Goal: Find specific page/section: Find specific page/section

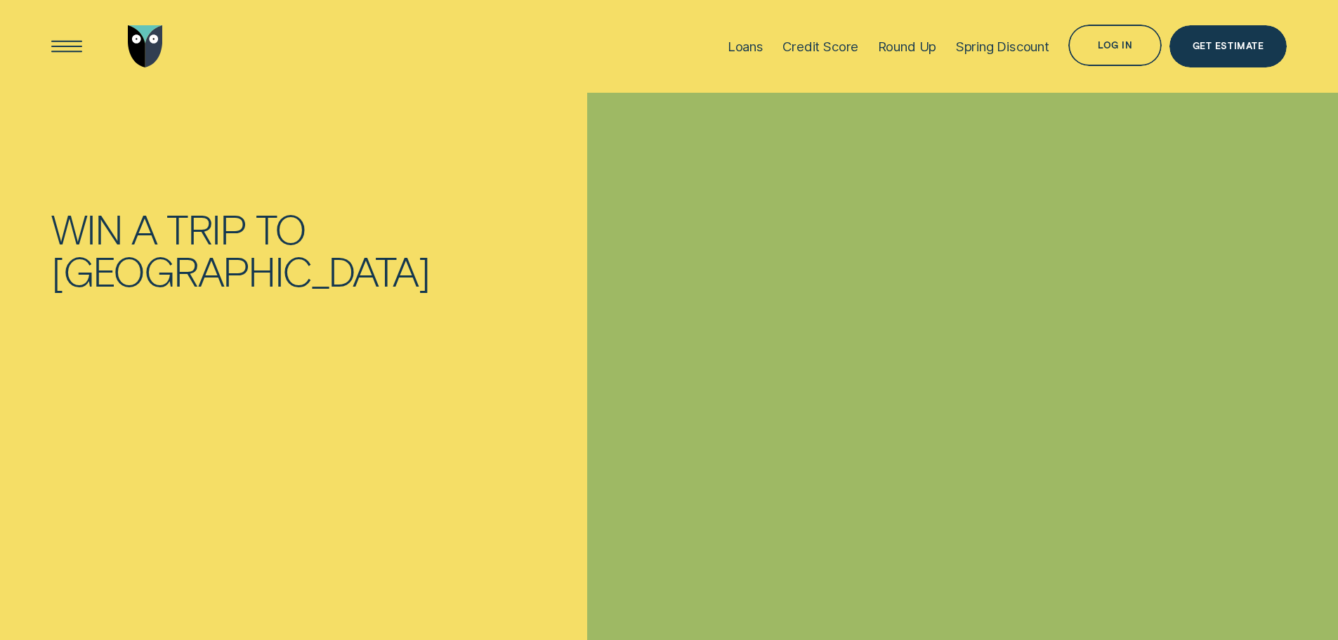
click at [1111, 46] on div "Log in" at bounding box center [1115, 48] width 34 height 8
click at [79, 39] on div "Open Menu" at bounding box center [66, 46] width 59 height 59
click at [76, 43] on div "Open Menu" at bounding box center [66, 46] width 59 height 59
click at [1246, 46] on div "Get Estimate" at bounding box center [1228, 48] width 71 height 8
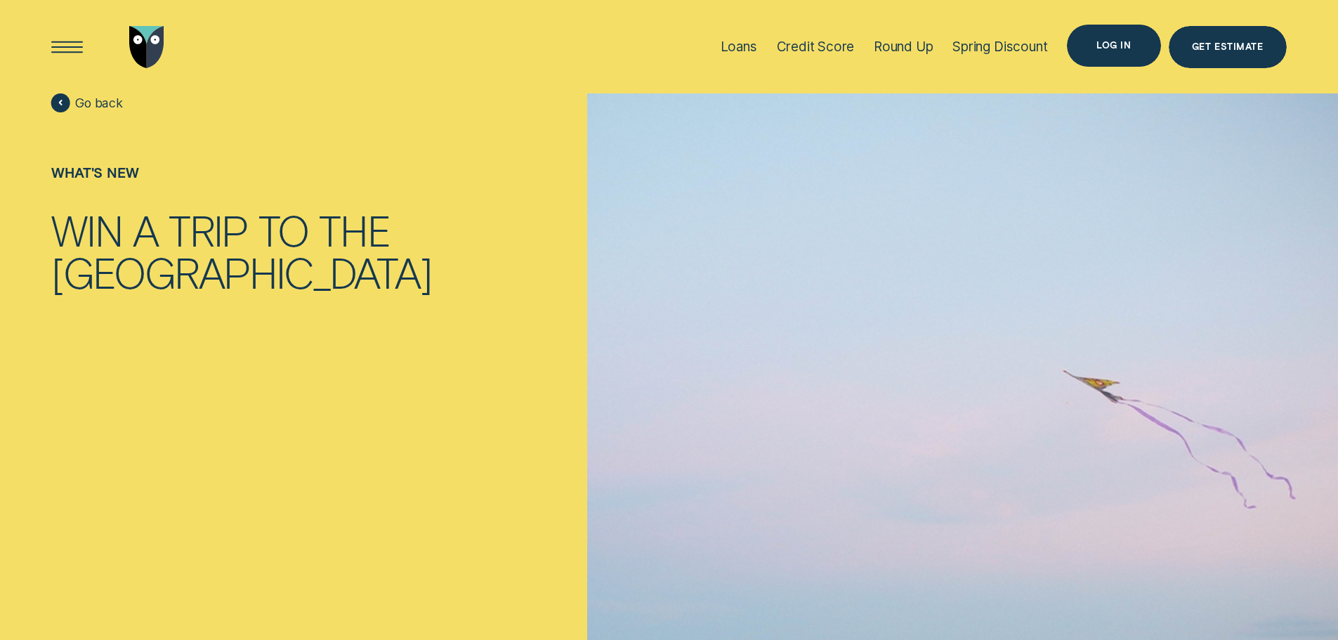
click at [1111, 41] on div "Log in" at bounding box center [1113, 45] width 34 height 8
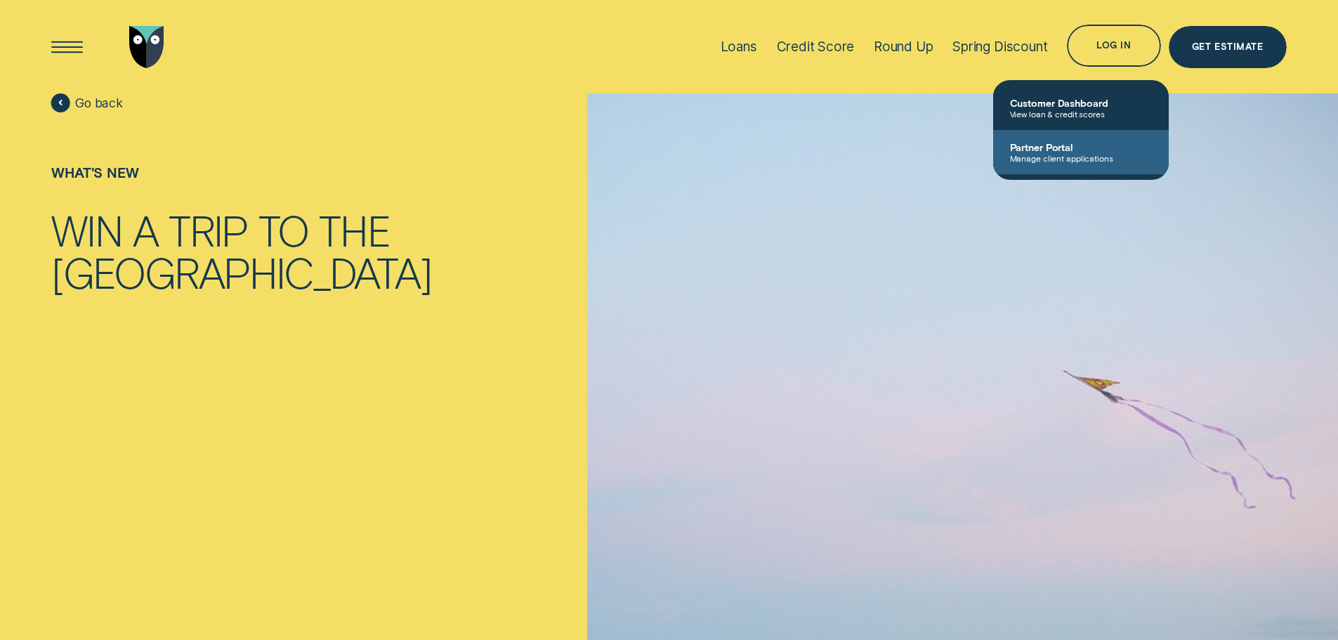
click at [1085, 155] on span "Manage client applications" at bounding box center [1081, 158] width 142 height 10
